Goal: Information Seeking & Learning: Learn about a topic

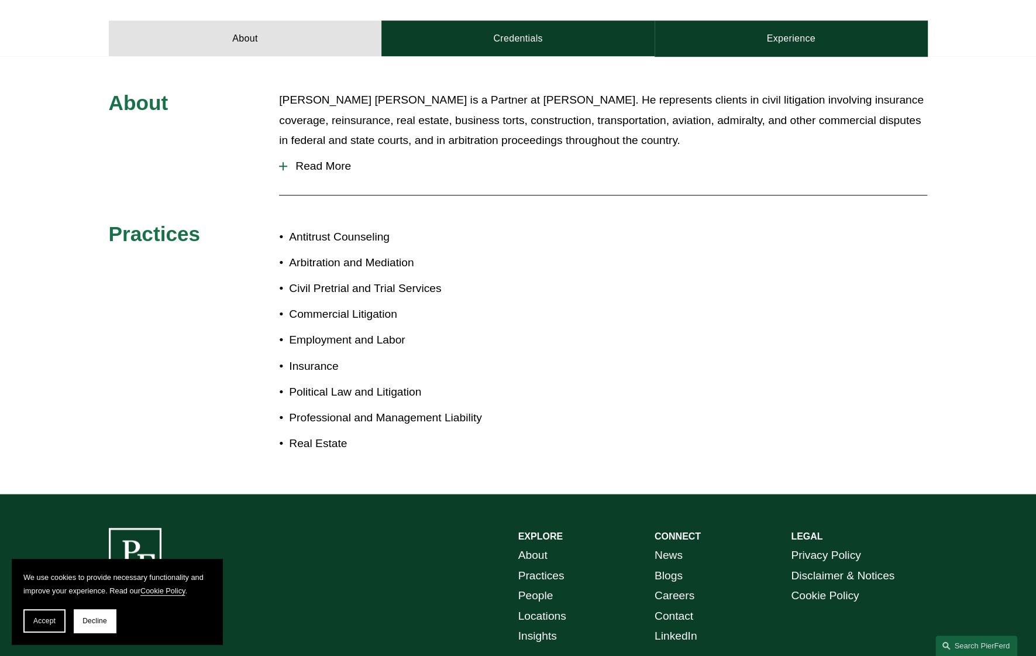
scroll to position [366, 0]
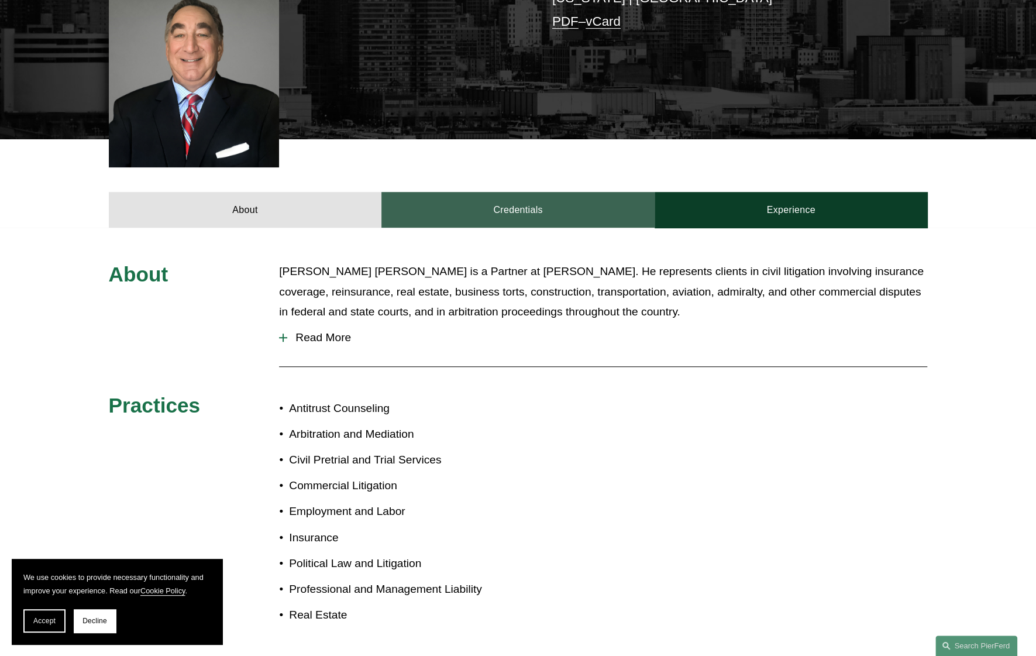
click at [498, 192] on link "Credentials" at bounding box center [518, 209] width 273 height 35
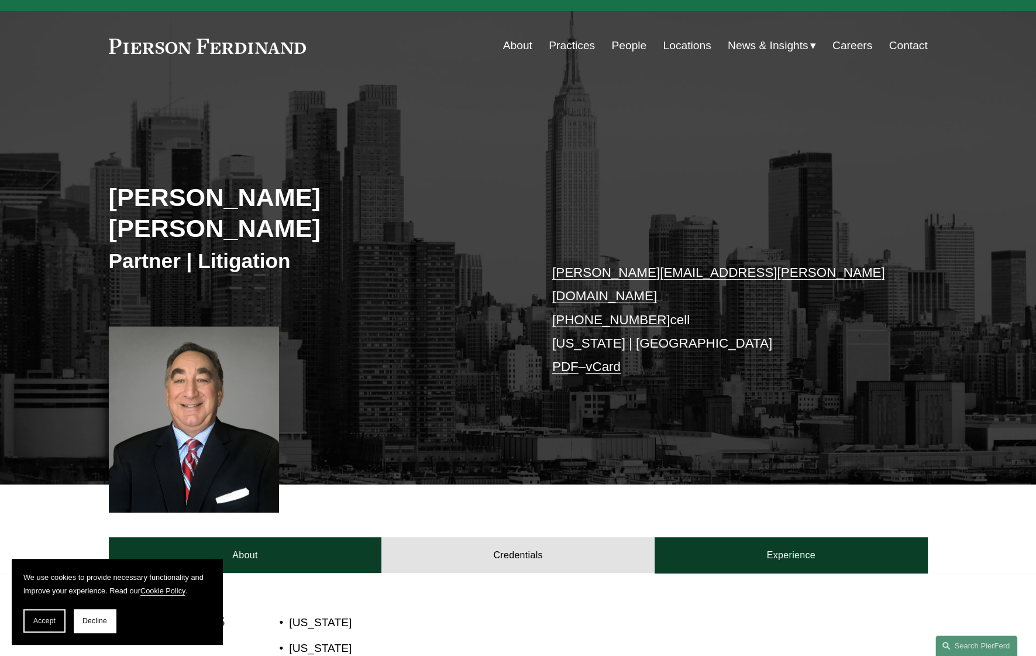
scroll to position [15, 0]
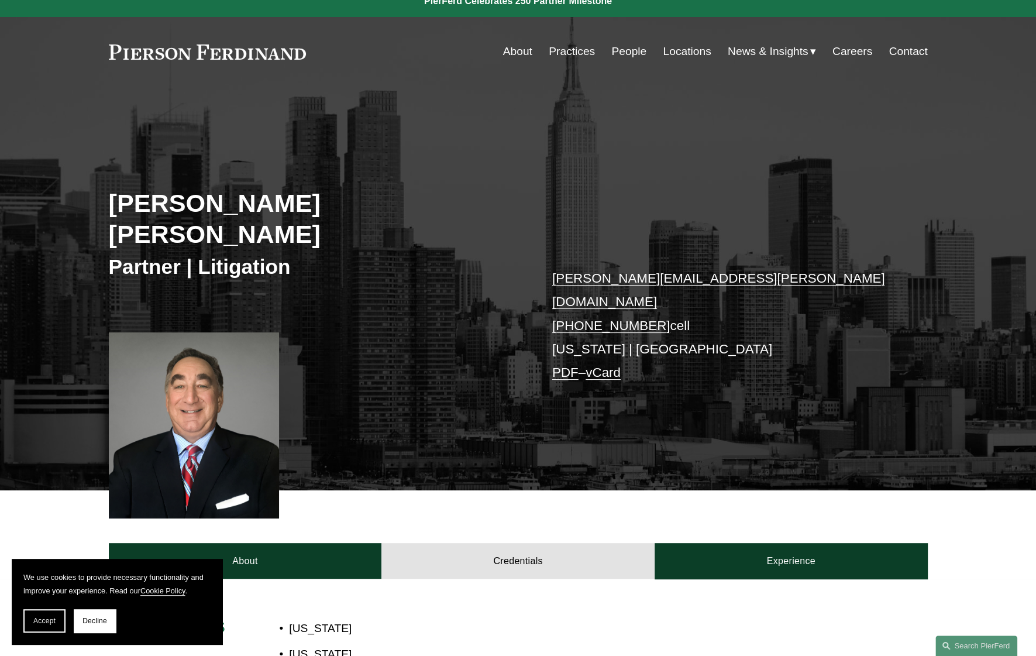
click at [617, 50] on link "People" at bounding box center [629, 51] width 35 height 22
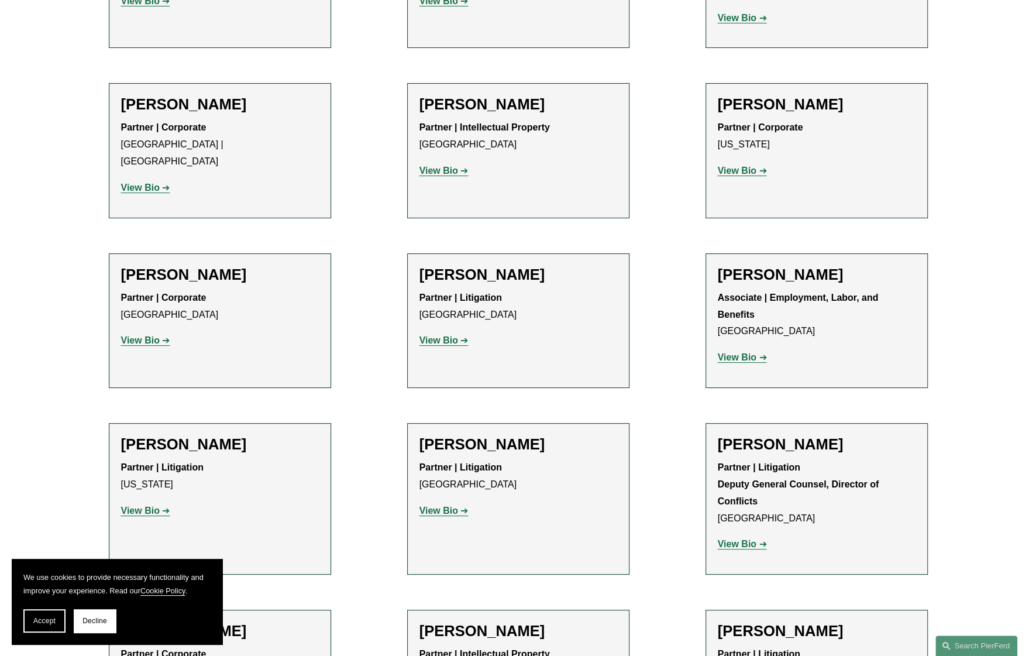
scroll to position [1999, 0]
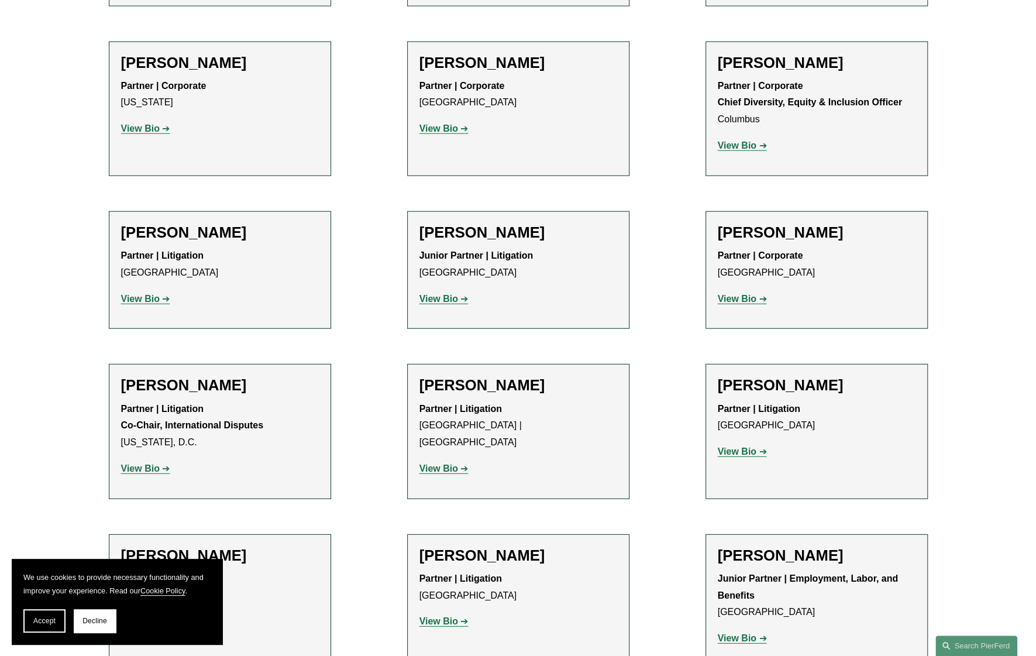
click at [151, 464] on strong "View Bio" at bounding box center [140, 469] width 39 height 10
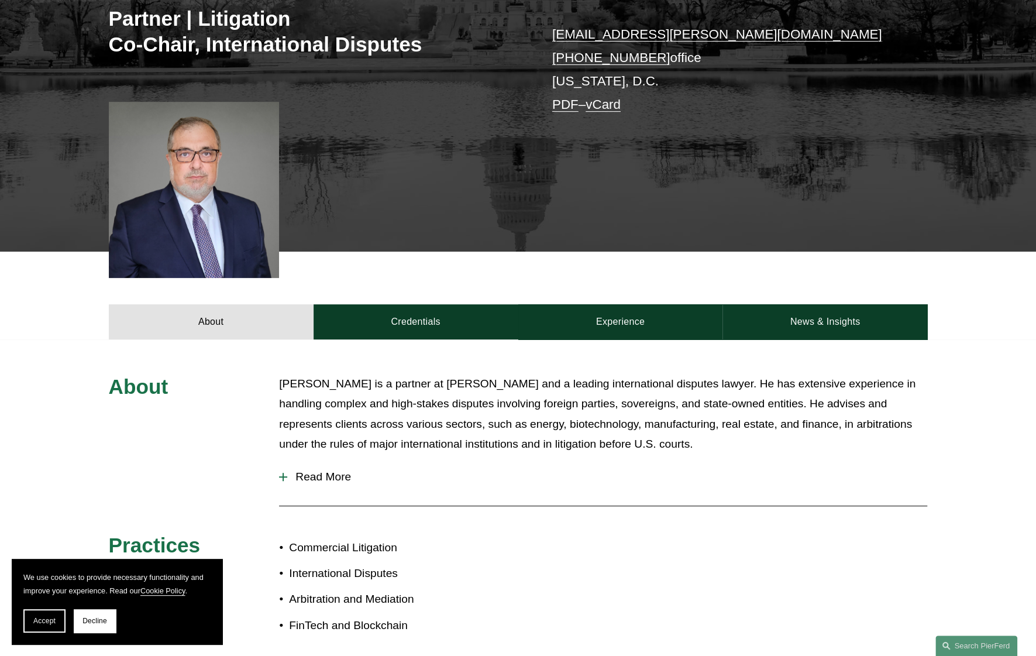
scroll to position [234, 0]
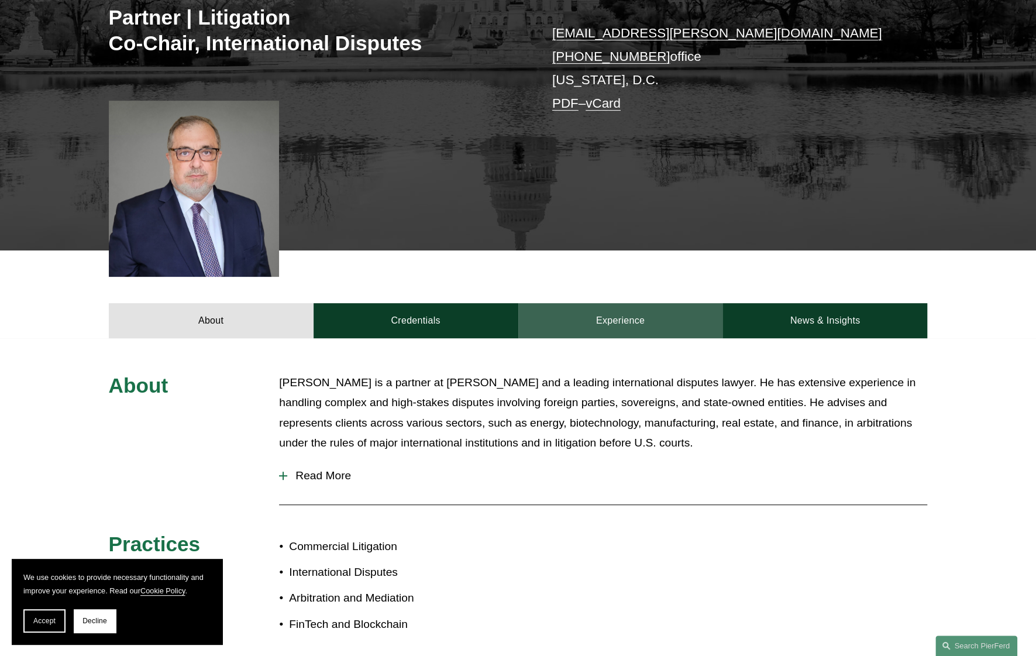
click at [625, 315] on link "Experience" at bounding box center [621, 320] width 205 height 35
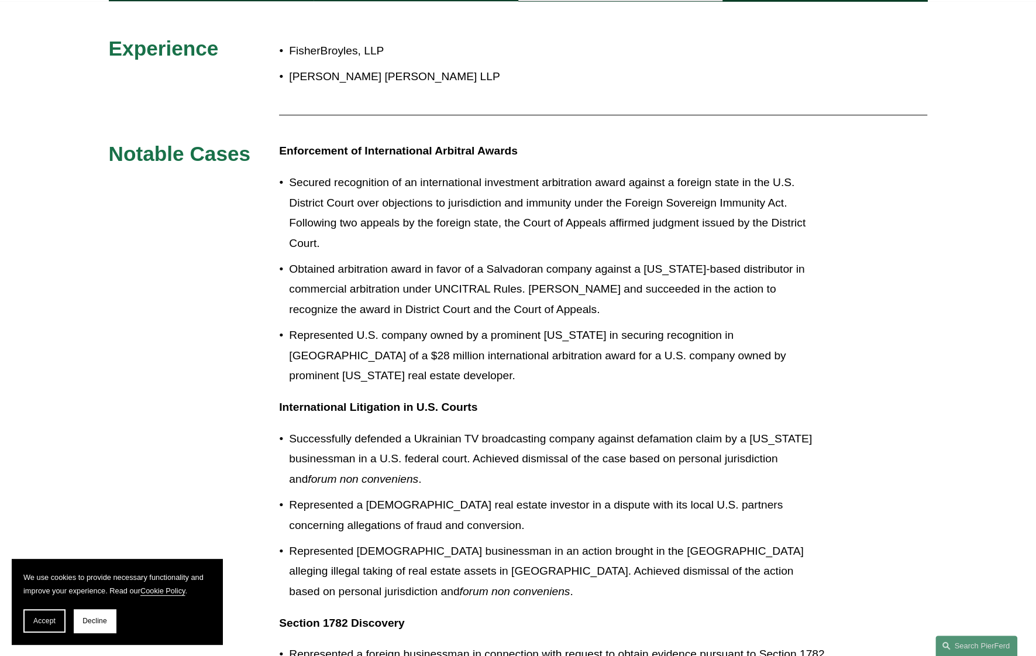
scroll to position [382, 0]
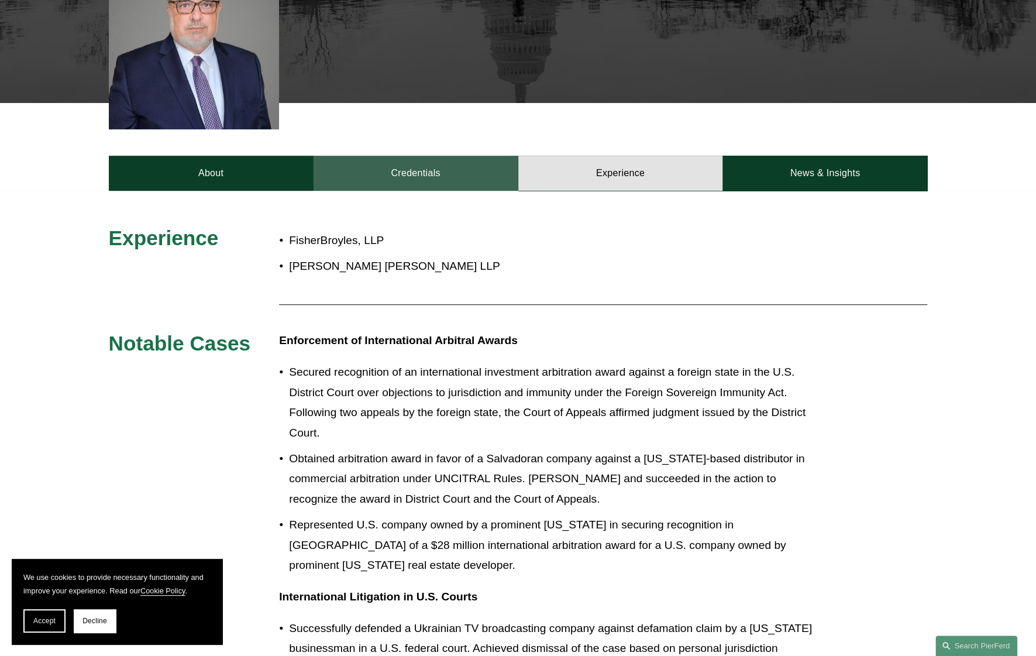
click at [413, 179] on link "Credentials" at bounding box center [416, 173] width 205 height 35
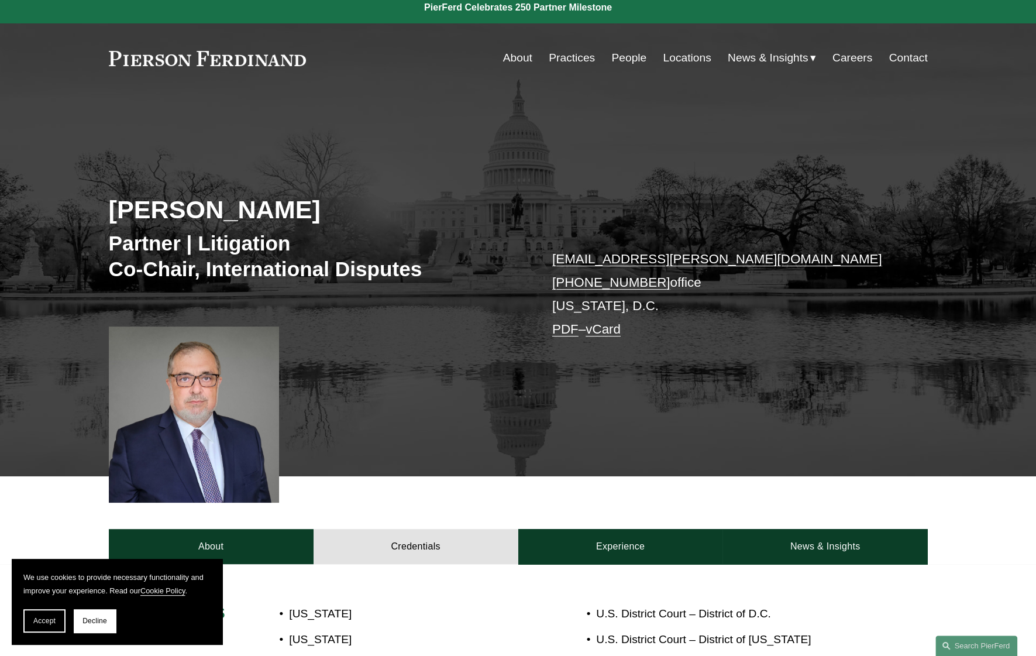
scroll to position [0, 0]
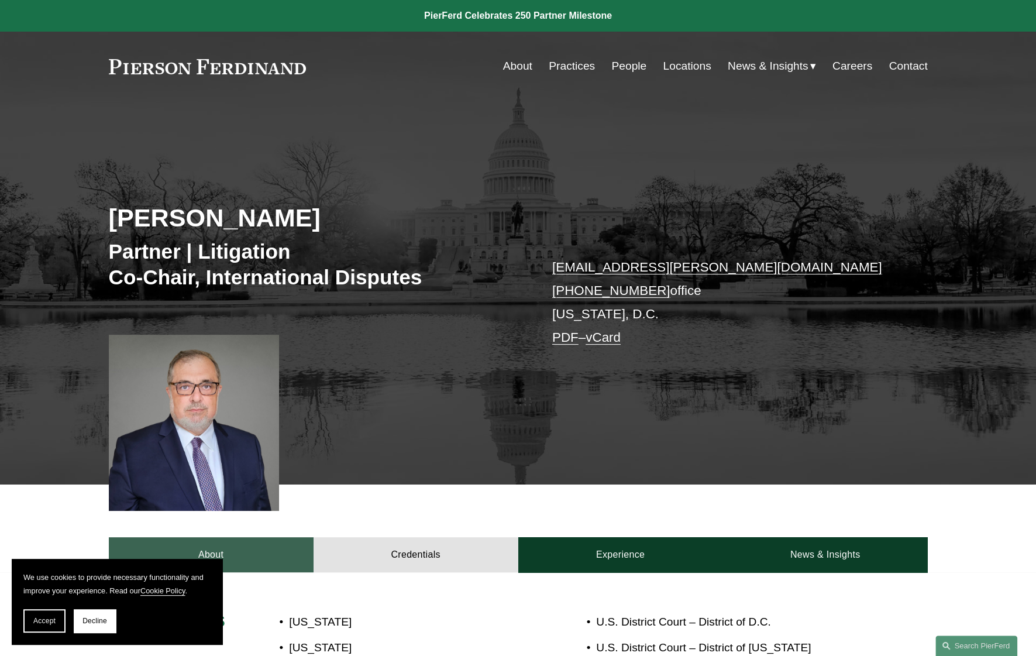
click at [265, 567] on link "About" at bounding box center [211, 554] width 205 height 35
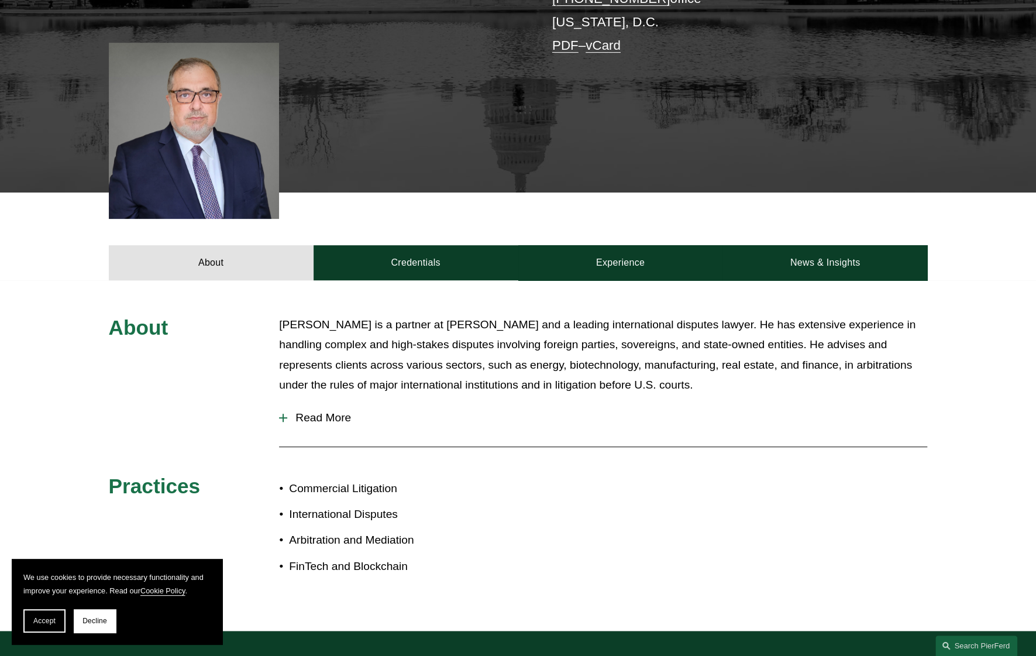
scroll to position [293, 0]
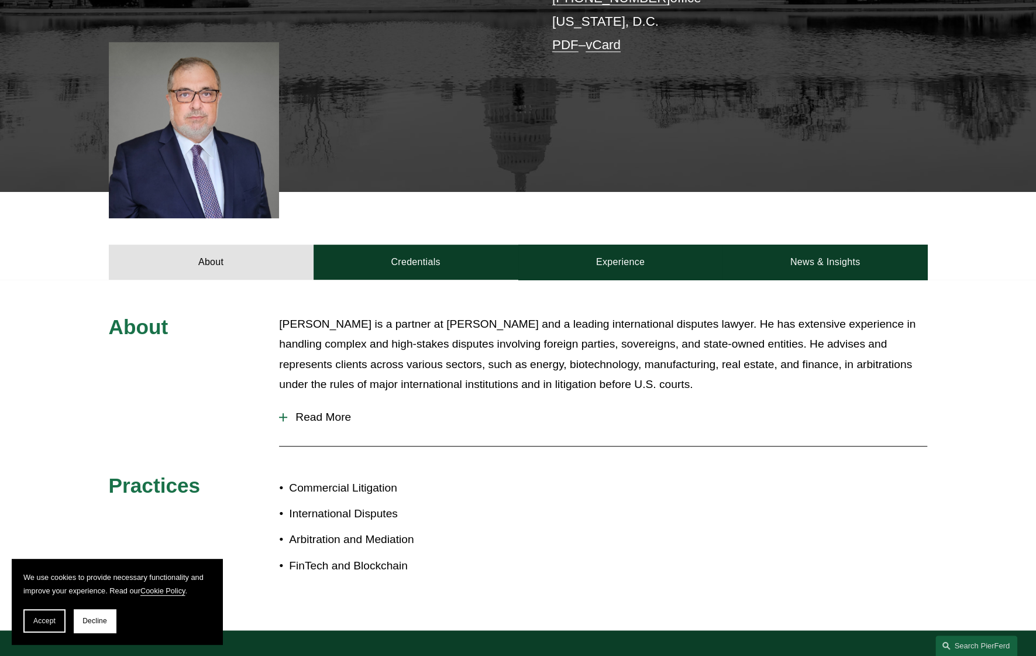
click at [466, 365] on p "Gene M. Burd is a partner at Pierson Ferdinand and a leading international disp…" at bounding box center [603, 354] width 648 height 81
